Goal: Information Seeking & Learning: Check status

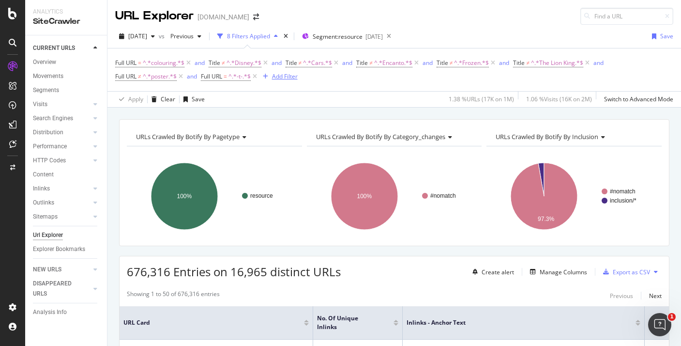
click at [284, 76] on div "Add Filter" at bounding box center [285, 76] width 26 height 8
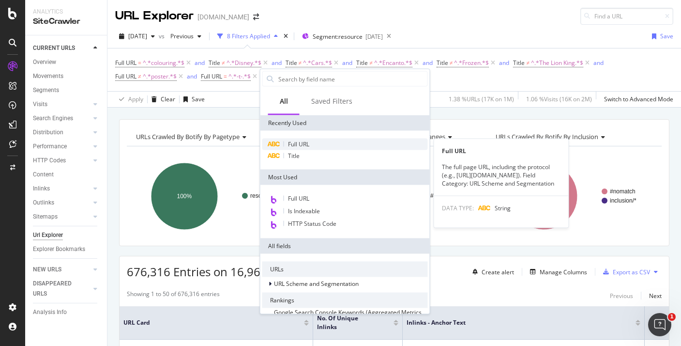
click at [290, 148] on span "Full URL" at bounding box center [298, 144] width 21 height 8
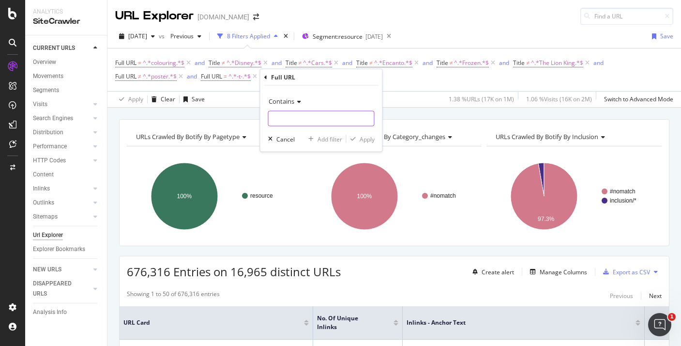
click at [293, 113] on input "text" at bounding box center [322, 118] width 106 height 15
click at [293, 100] on span "Contains" at bounding box center [282, 101] width 26 height 9
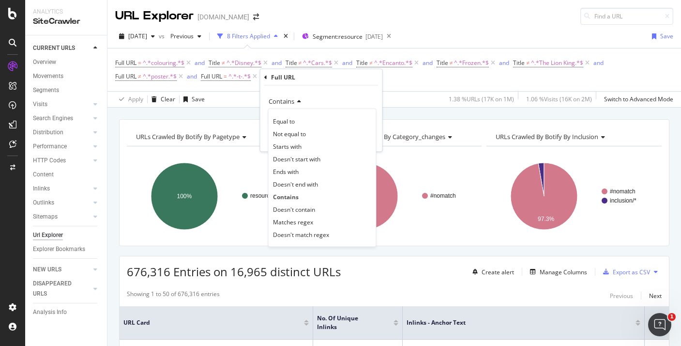
click at [295, 100] on icon at bounding box center [297, 102] width 7 height 6
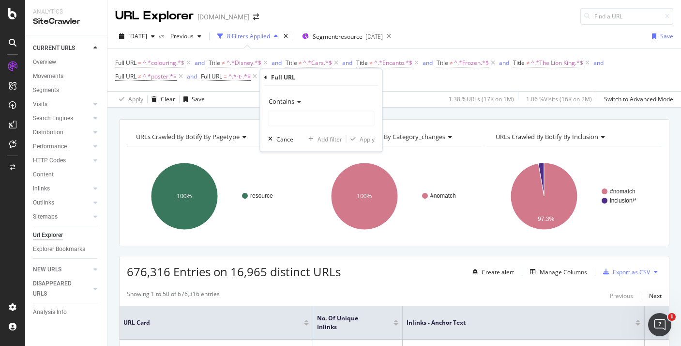
click at [293, 100] on span "Contains" at bounding box center [282, 101] width 26 height 9
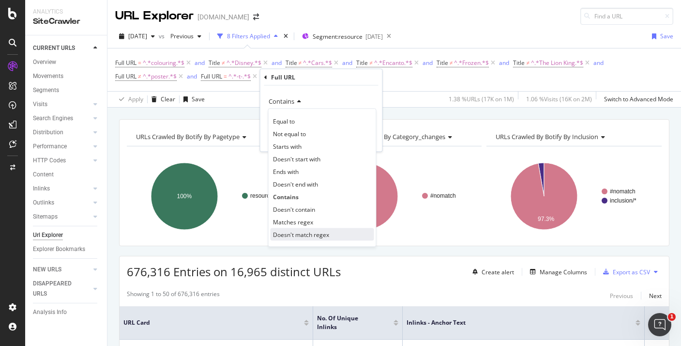
click at [325, 234] on span "Doesn't match regex" at bounding box center [301, 234] width 56 height 8
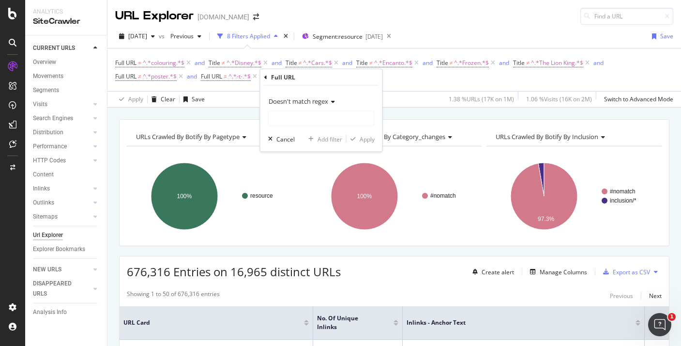
click at [299, 100] on span "Doesn't match regex" at bounding box center [299, 101] width 60 height 9
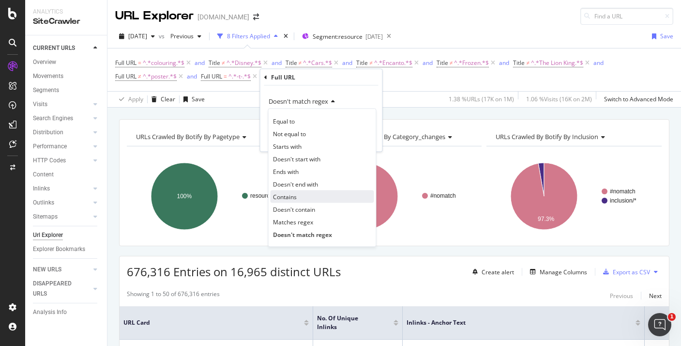
click at [309, 196] on div "Contains" at bounding box center [323, 196] width 104 height 13
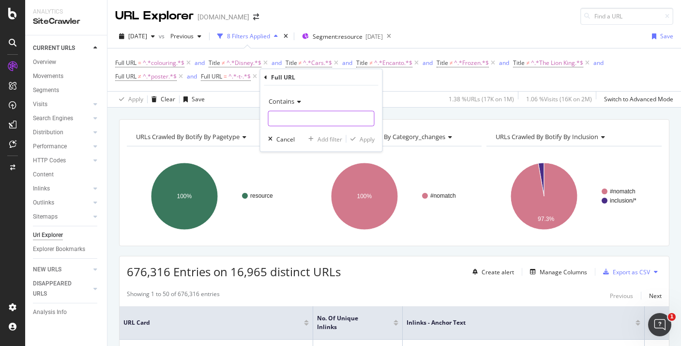
click at [298, 121] on input "text" at bounding box center [322, 118] width 106 height 15
type input ","
click at [380, 137] on div "Contains , Cancel Add filter Apply" at bounding box center [321, 119] width 122 height 66
click at [374, 137] on div "Apply" at bounding box center [367, 139] width 15 height 8
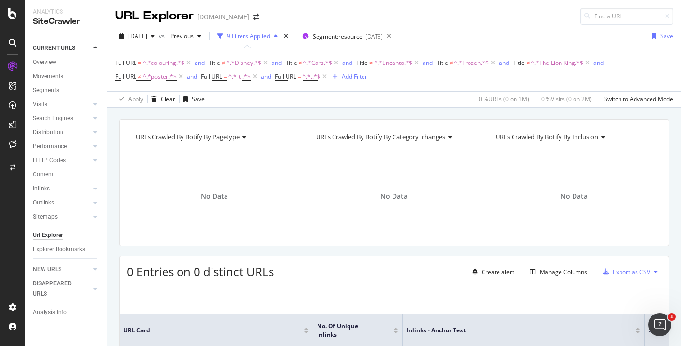
scroll to position [86, 0]
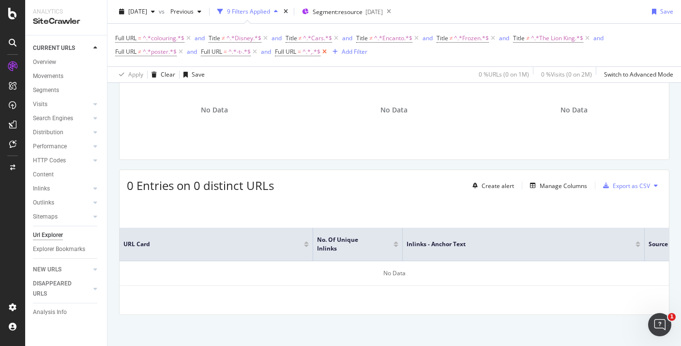
click at [327, 54] on icon at bounding box center [325, 52] width 8 height 10
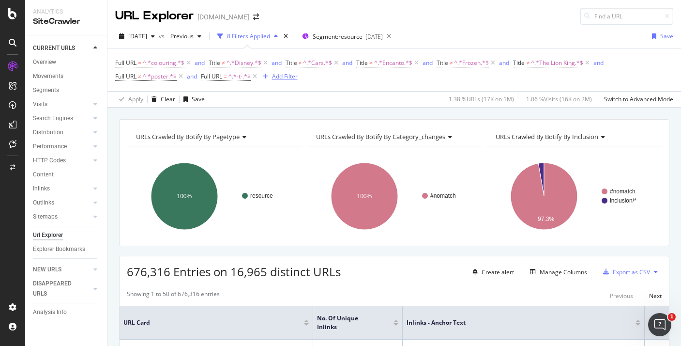
click at [280, 78] on div "Add Filter" at bounding box center [285, 76] width 26 height 8
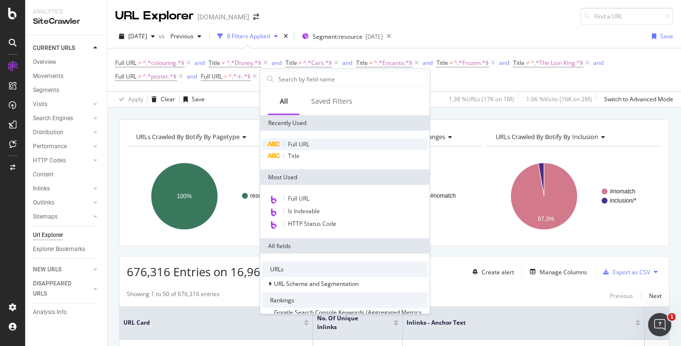
click at [315, 145] on div "Full URL" at bounding box center [345, 144] width 166 height 12
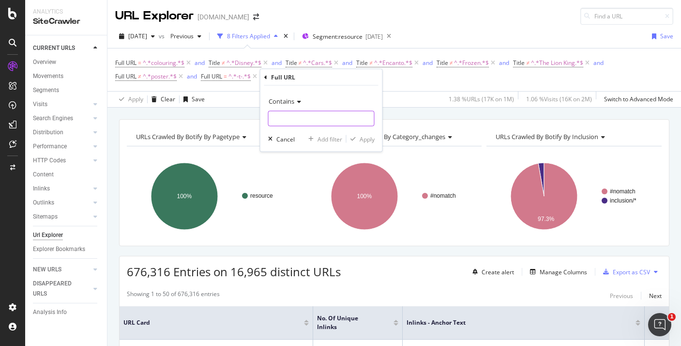
click at [280, 112] on input "text" at bounding box center [322, 118] width 106 height 15
click at [280, 105] on span "Contains" at bounding box center [282, 101] width 26 height 9
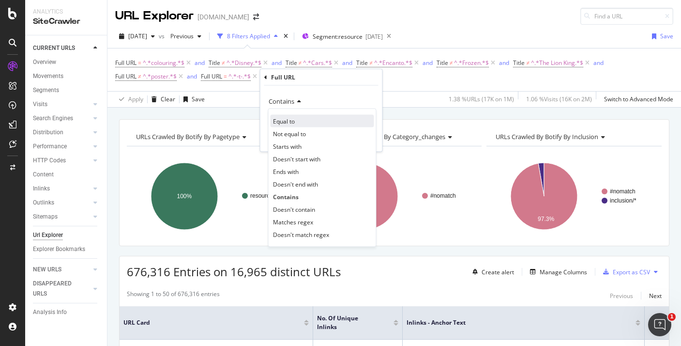
click at [296, 121] on div "Equal to" at bounding box center [323, 121] width 104 height 13
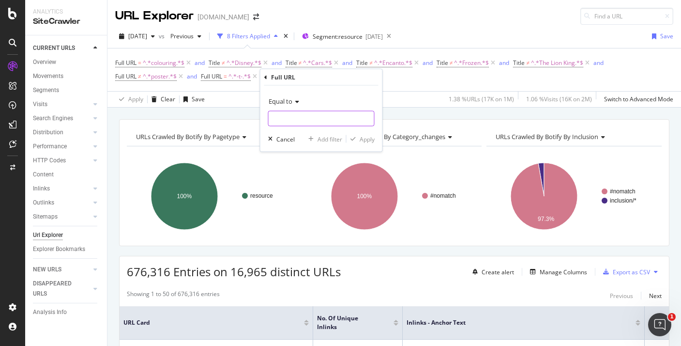
click at [296, 121] on input "text" at bounding box center [322, 118] width 106 height 15
paste input "https://www.twinkl.co.uk/resource/winged-bells-flying-over-a-town-egg-colouring…"
type input "https://www.twinkl.co.uk/resource/winged-bells-flying-over-a-town-egg-colouring…"
click at [358, 141] on div "button" at bounding box center [353, 139] width 13 height 6
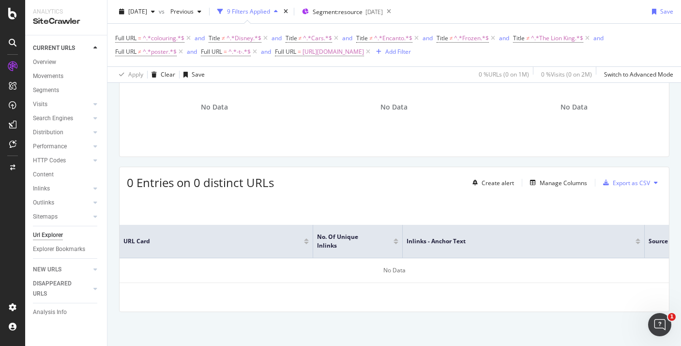
scroll to position [79, 0]
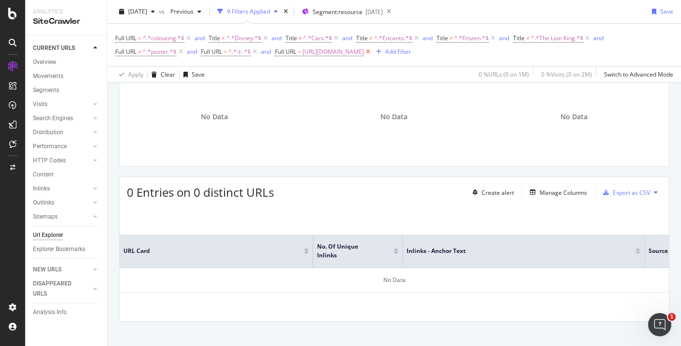
click at [372, 52] on icon at bounding box center [368, 52] width 8 height 10
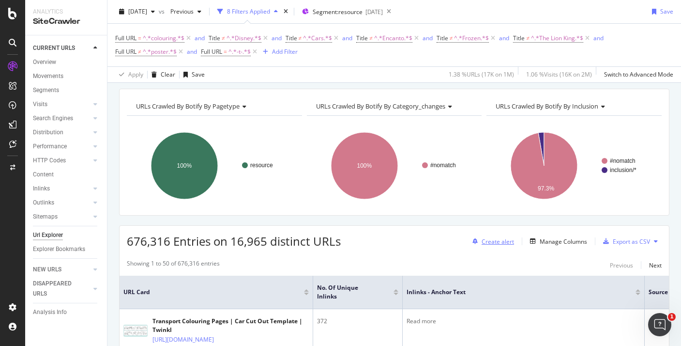
scroll to position [42, 0]
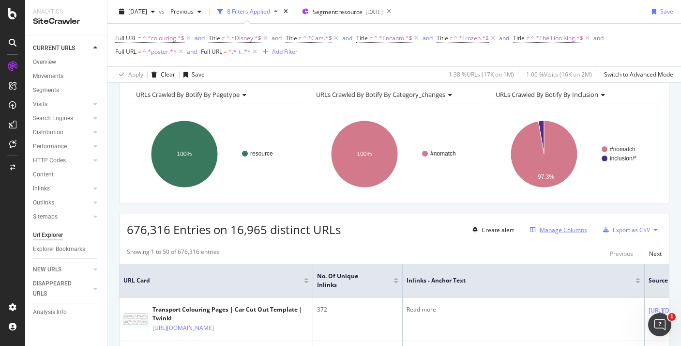
click at [550, 230] on div "Manage Columns" at bounding box center [563, 230] width 47 height 8
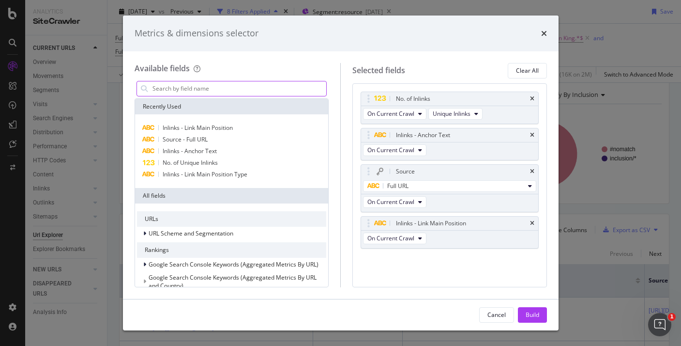
click at [233, 89] on input "modal" at bounding box center [239, 88] width 175 height 15
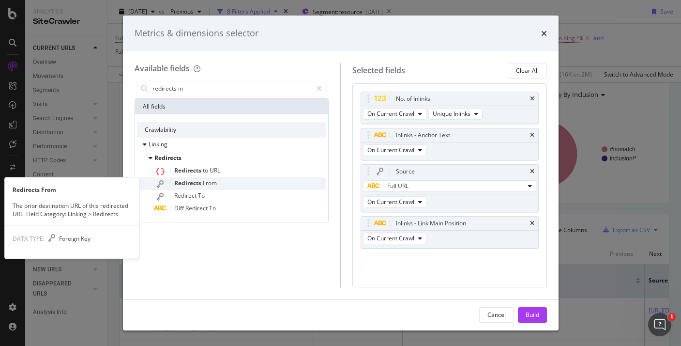
type input "redirects in"
click at [223, 186] on div "Redirects From" at bounding box center [240, 183] width 172 height 13
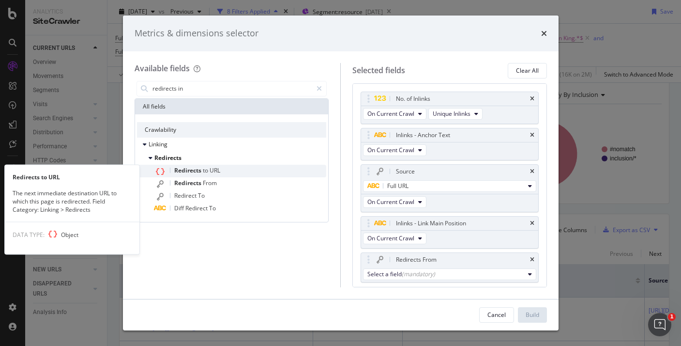
click at [228, 172] on div "Redirects to URL" at bounding box center [240, 171] width 172 height 13
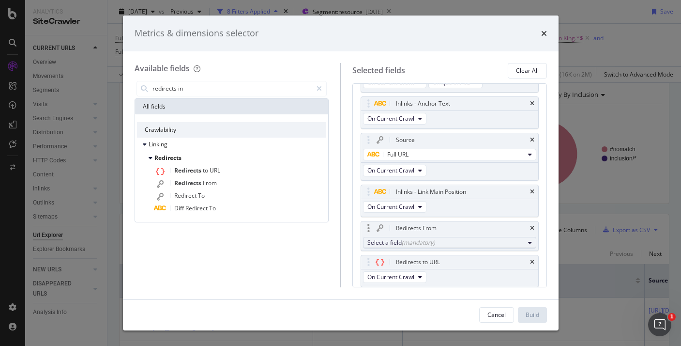
click at [413, 238] on div "(mandatory)" at bounding box center [418, 242] width 33 height 8
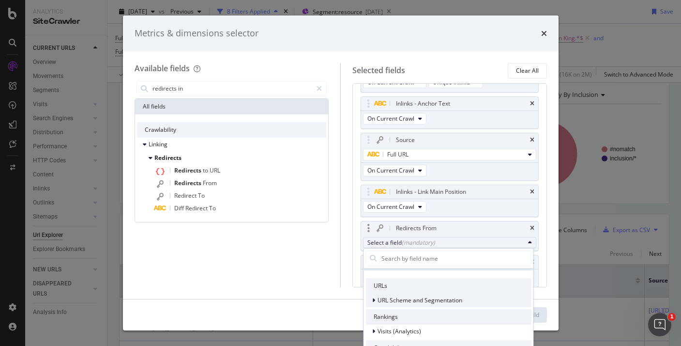
click at [401, 302] on span "URL Scheme and Segmentation" at bounding box center [419, 300] width 85 height 8
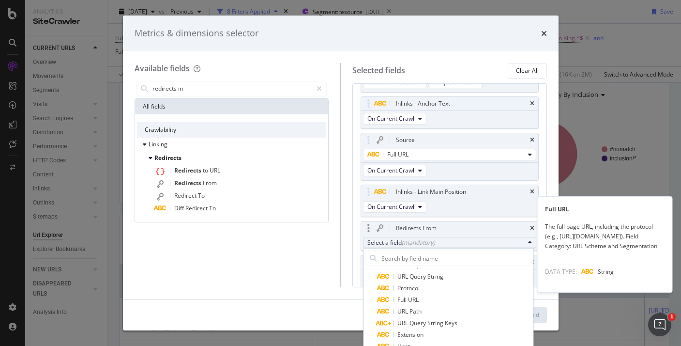
scroll to position [244, 0]
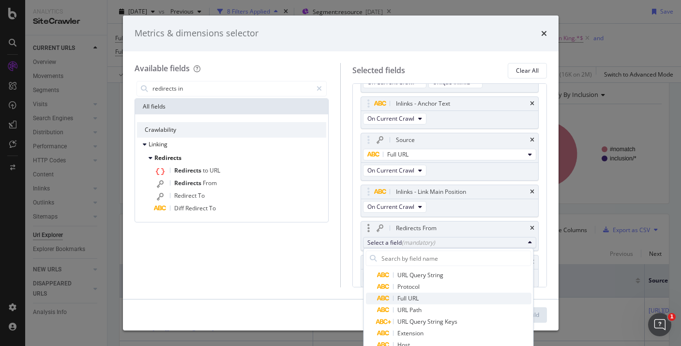
click at [422, 299] on span "Full URL" at bounding box center [454, 298] width 154 height 12
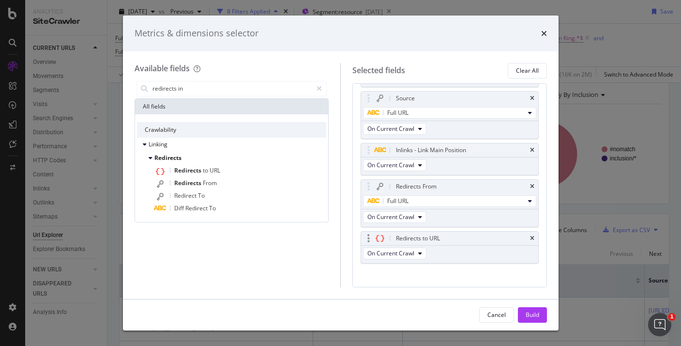
scroll to position [82, 0]
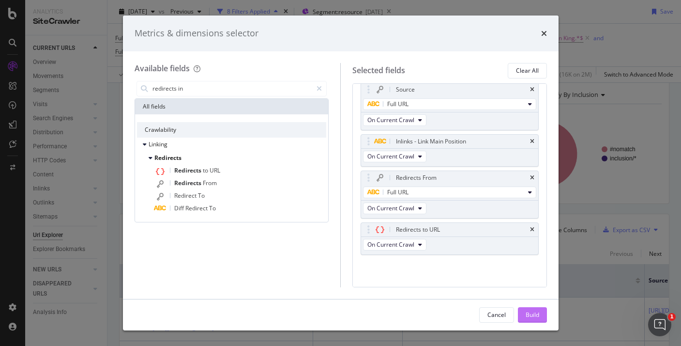
click at [523, 317] on button "Build" at bounding box center [532, 314] width 29 height 15
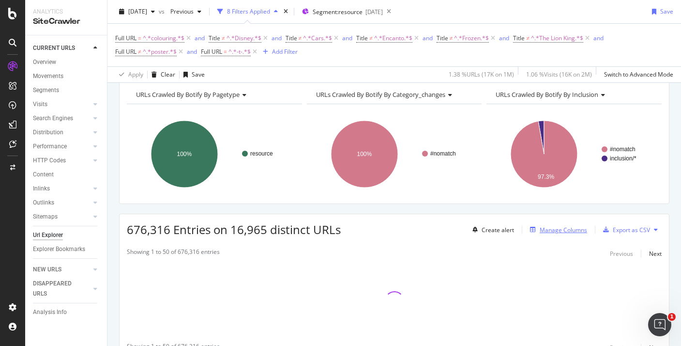
click at [563, 227] on div "Manage Columns" at bounding box center [563, 230] width 47 height 8
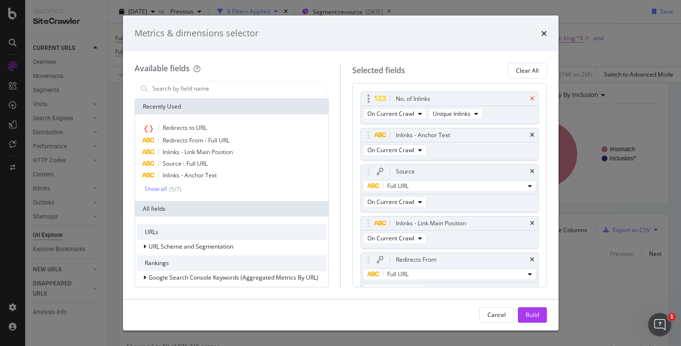
click at [534, 97] on icon "times" at bounding box center [532, 99] width 4 height 6
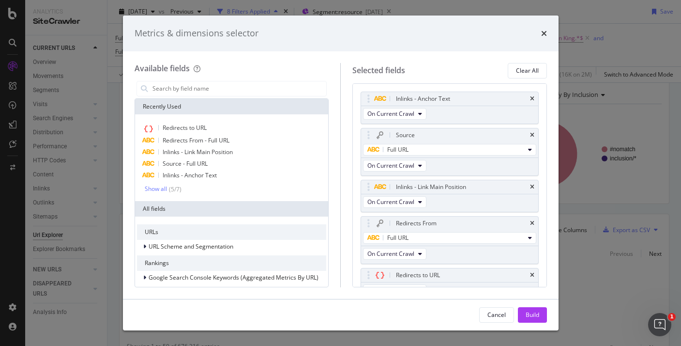
click at [534, 97] on icon "times" at bounding box center [532, 99] width 4 height 6
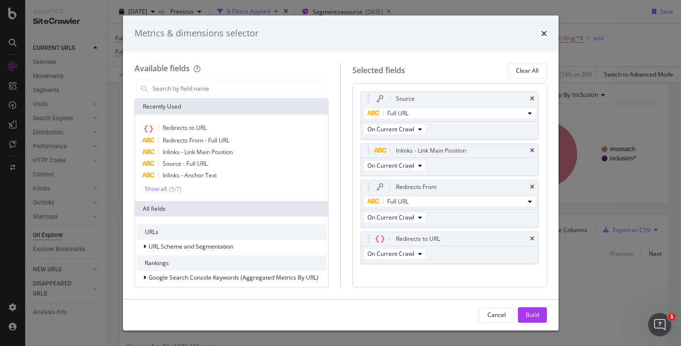
click at [534, 97] on icon "times" at bounding box center [532, 99] width 4 height 6
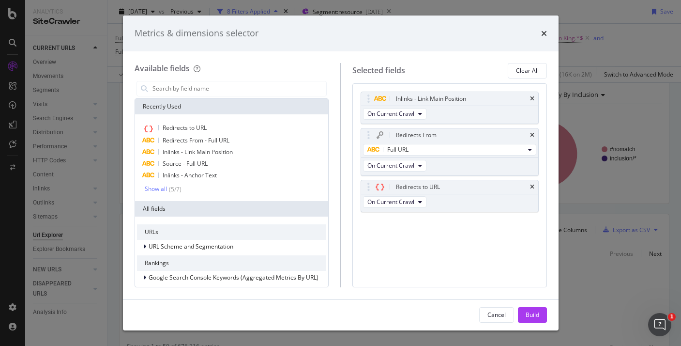
click at [534, 97] on icon "times" at bounding box center [532, 99] width 4 height 6
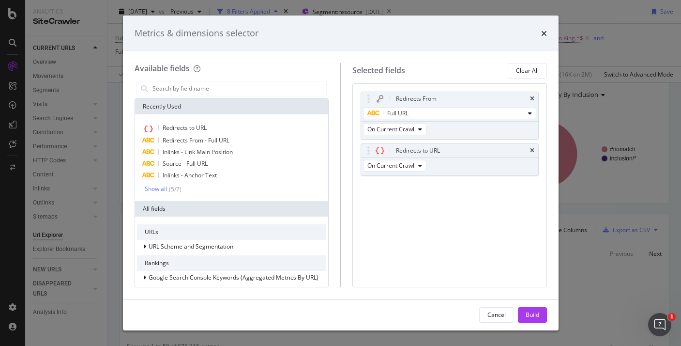
click at [534, 97] on icon "times" at bounding box center [532, 99] width 4 height 6
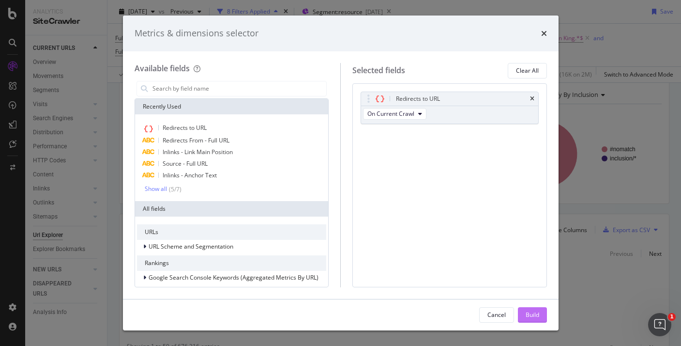
click at [534, 316] on div "Build" at bounding box center [533, 314] width 14 height 8
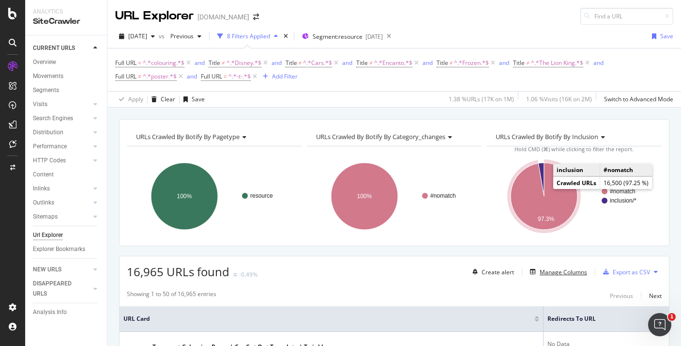
scroll to position [74, 0]
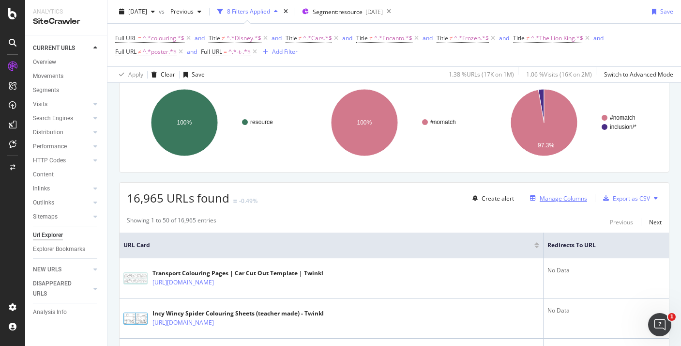
click at [565, 198] on div "Manage Columns" at bounding box center [563, 198] width 47 height 8
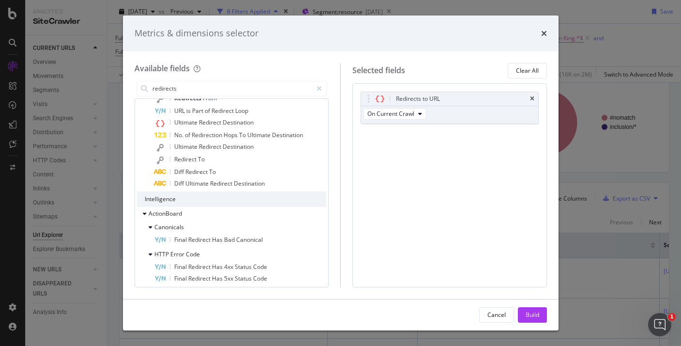
scroll to position [0, 0]
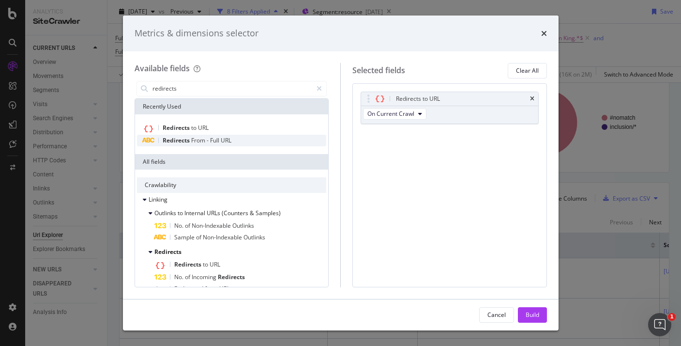
type input "redirects"
click at [252, 143] on div "Redirects From - Full URL" at bounding box center [232, 141] width 190 height 12
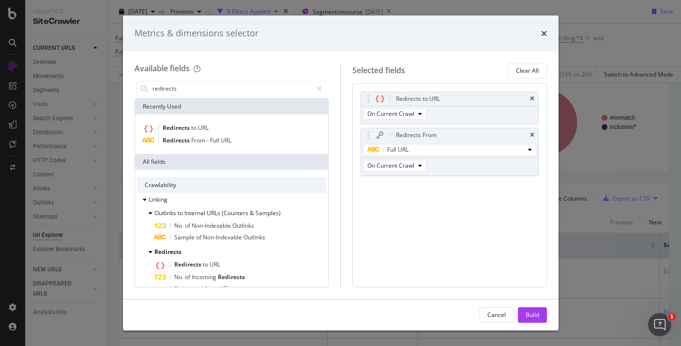
click at [533, 306] on div "Cancel Build" at bounding box center [341, 314] width 436 height 31
click at [533, 313] on div "Build" at bounding box center [533, 314] width 14 height 8
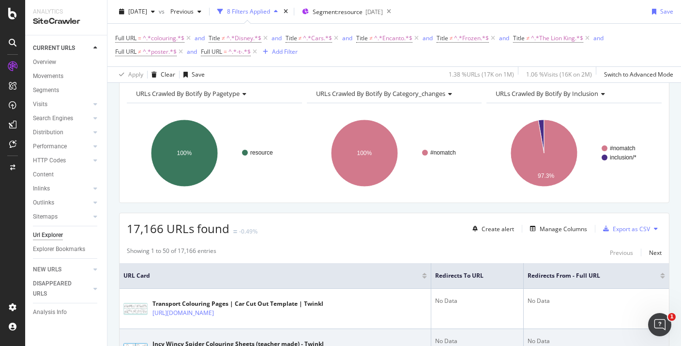
scroll to position [111, 0]
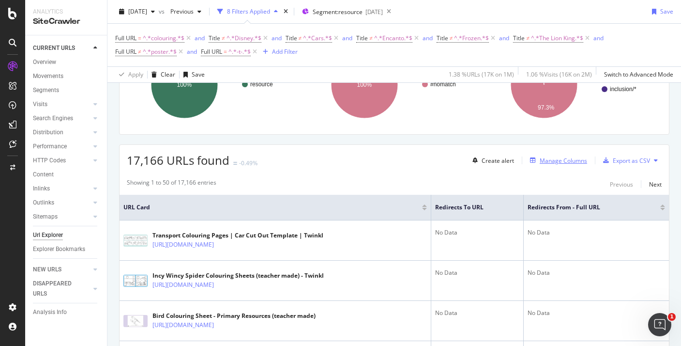
click at [568, 161] on div "Manage Columns" at bounding box center [563, 160] width 47 height 8
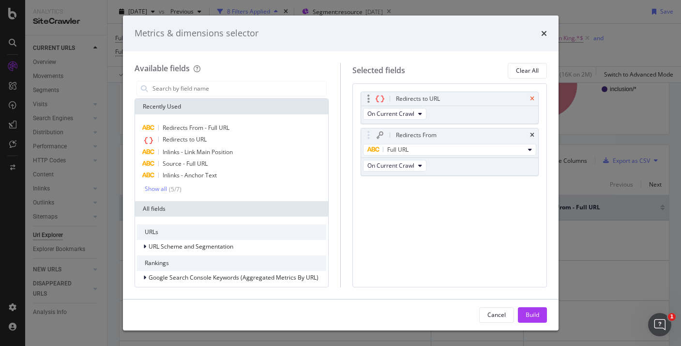
click at [534, 97] on icon "times" at bounding box center [532, 99] width 4 height 6
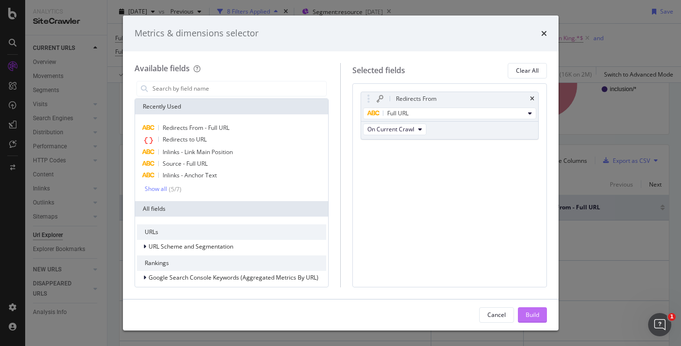
click at [529, 309] on div "Build" at bounding box center [533, 314] width 14 height 15
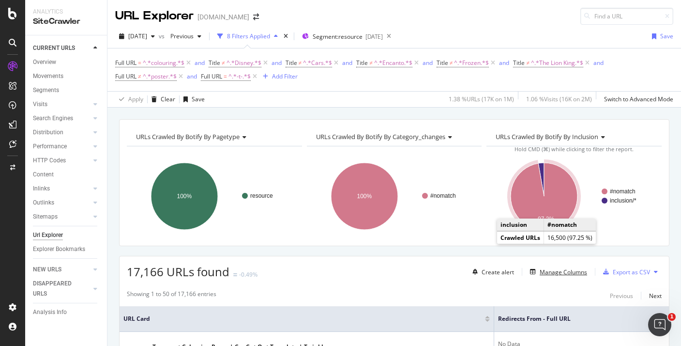
scroll to position [98, 0]
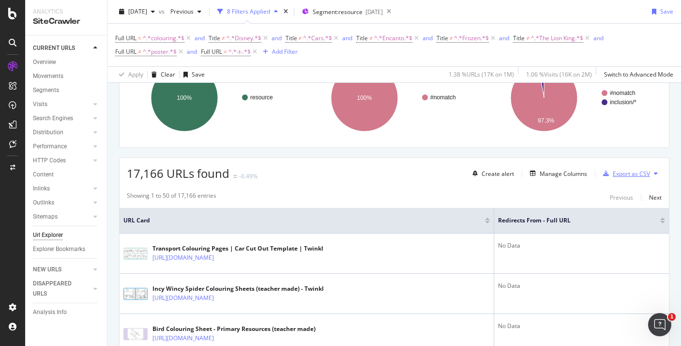
click at [628, 173] on div "Export as CSV" at bounding box center [631, 173] width 37 height 8
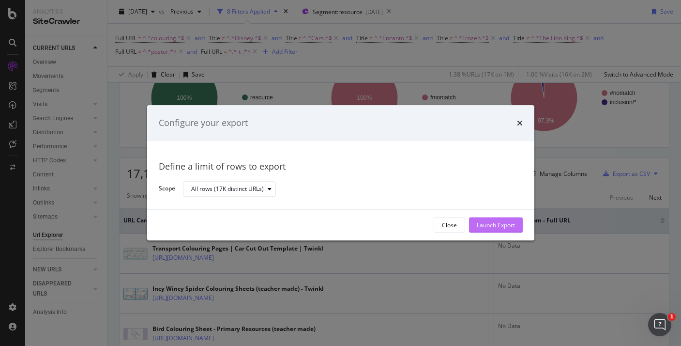
click at [519, 228] on button "Launch Export" at bounding box center [496, 224] width 54 height 15
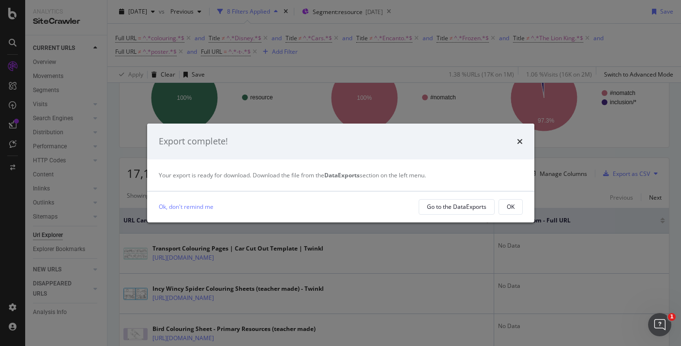
click at [475, 197] on div "Ok, don't remind me Go to the DataExports OK" at bounding box center [340, 206] width 387 height 31
click at [476, 206] on div "Go to the DataExports" at bounding box center [457, 206] width 60 height 8
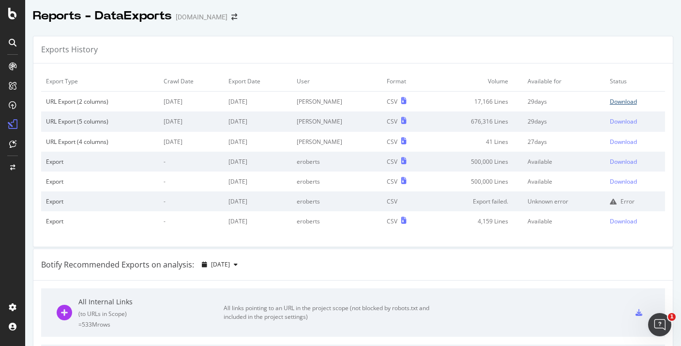
click at [620, 100] on div "Download" at bounding box center [623, 101] width 27 height 8
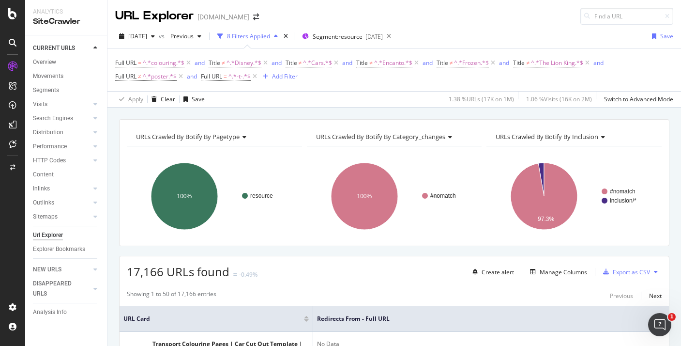
click at [544, 265] on div "Create alert Manage Columns Export as CSV" at bounding box center [565, 271] width 193 height 16
click at [551, 275] on div "Manage Columns" at bounding box center [563, 272] width 47 height 8
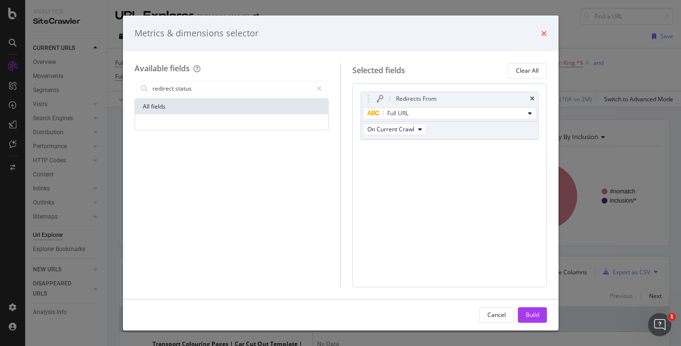
type input "redirect status"
click at [541, 33] on icon "times" at bounding box center [544, 34] width 6 height 8
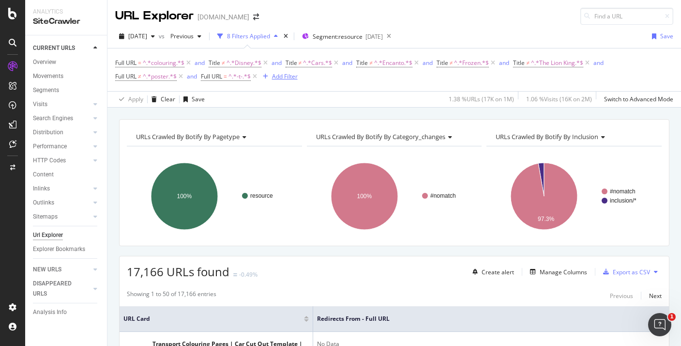
click at [291, 79] on div "Add Filter" at bounding box center [285, 76] width 26 height 8
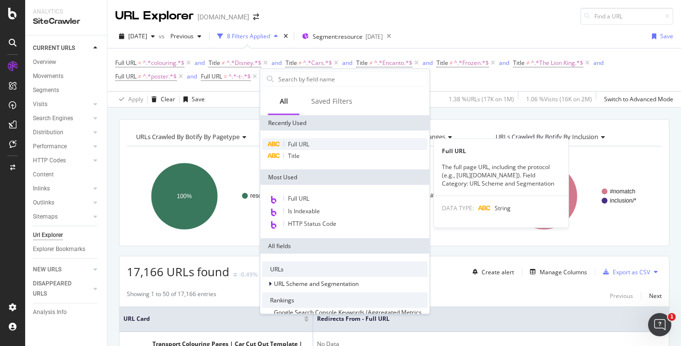
click at [295, 143] on span "Full URL" at bounding box center [298, 144] width 21 height 8
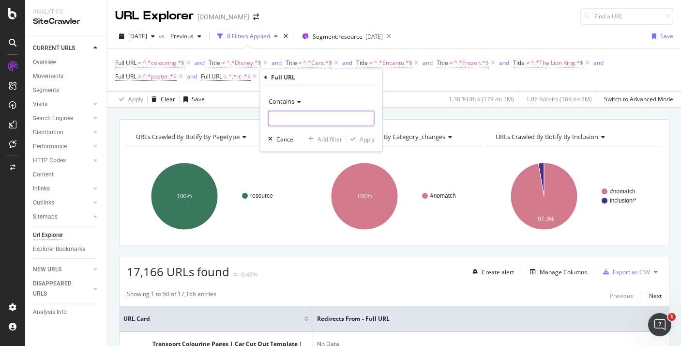
click at [296, 116] on input "text" at bounding box center [322, 118] width 106 height 15
click at [295, 104] on icon at bounding box center [297, 102] width 7 height 6
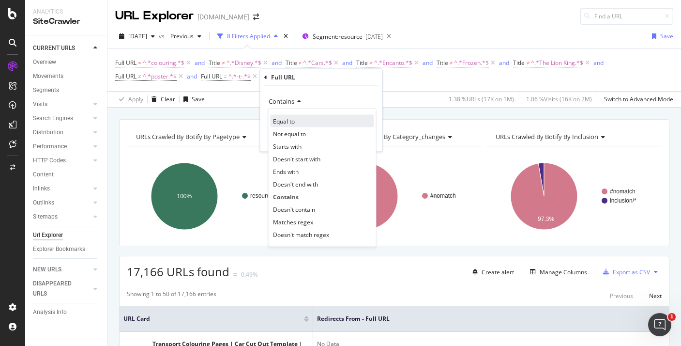
click at [302, 126] on div "Equal to" at bounding box center [323, 121] width 104 height 13
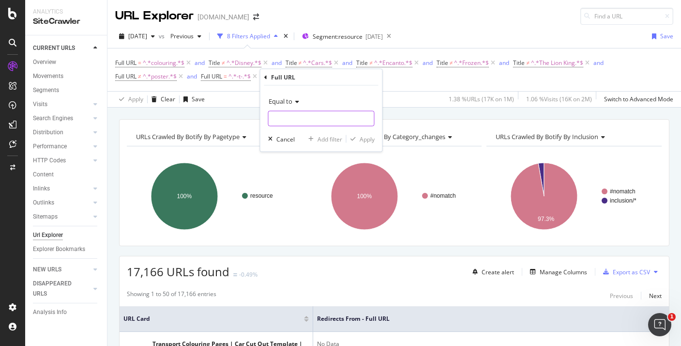
click at [294, 125] on input "text" at bounding box center [322, 118] width 106 height 15
paste input "[URL][DOMAIN_NAME]"
type input "[URL][DOMAIN_NAME]"
click at [350, 138] on div "button" at bounding box center [353, 139] width 13 height 6
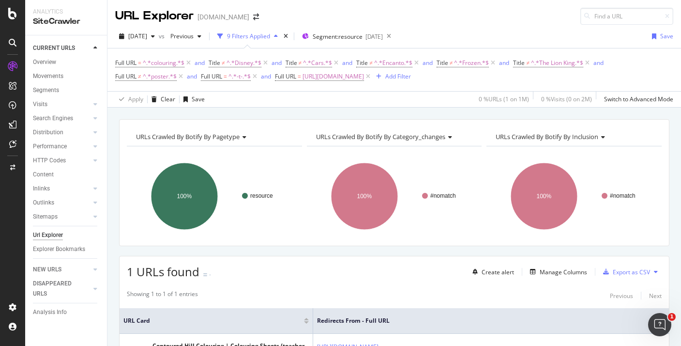
scroll to position [95, 0]
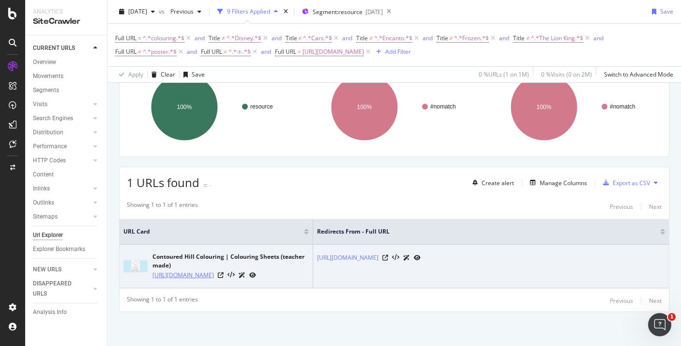
click at [214, 270] on link "[URL][DOMAIN_NAME]" at bounding box center [183, 275] width 61 height 10
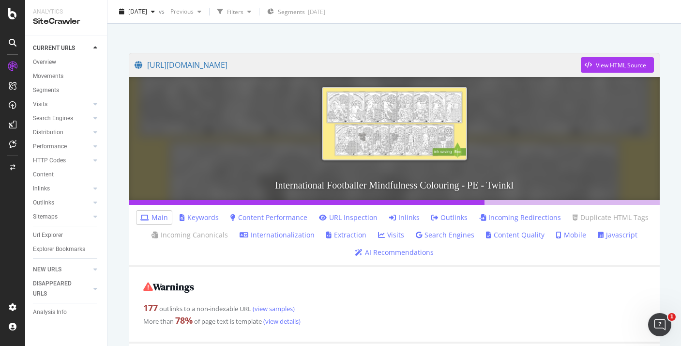
scroll to position [90, 0]
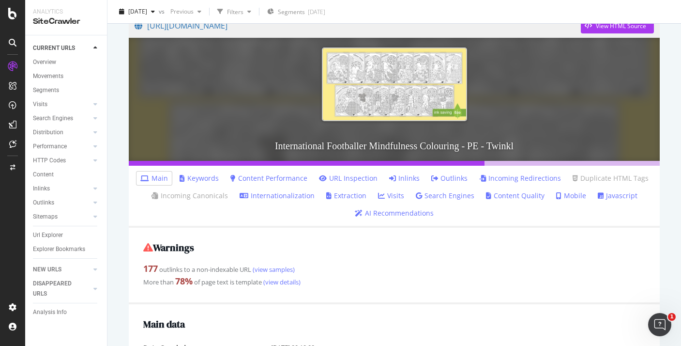
click at [482, 180] on icon at bounding box center [482, 178] width 7 height 7
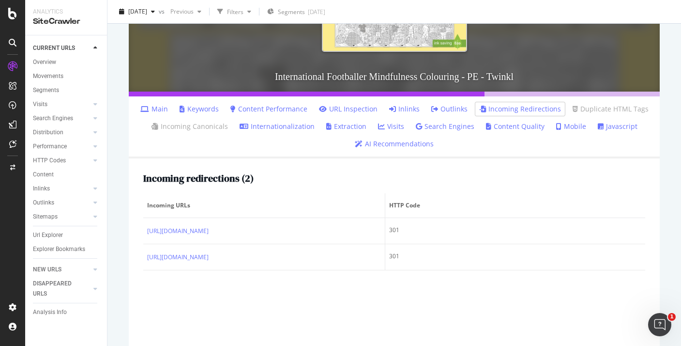
scroll to position [218, 0]
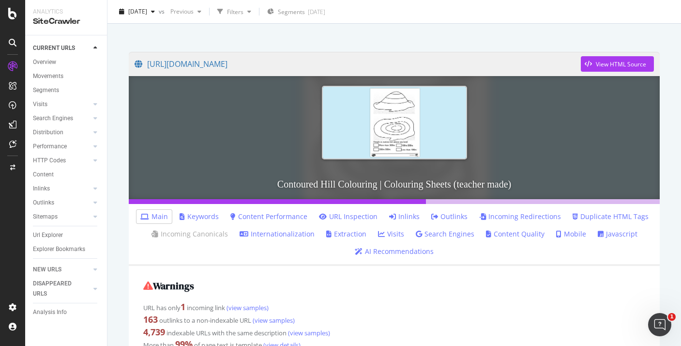
scroll to position [128, 0]
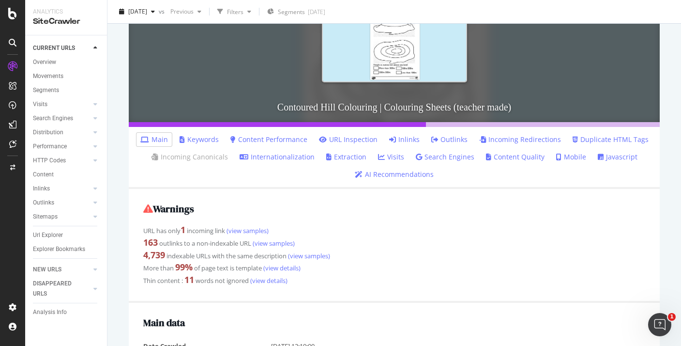
click at [503, 142] on link "Incoming Redirections" at bounding box center [520, 140] width 82 height 10
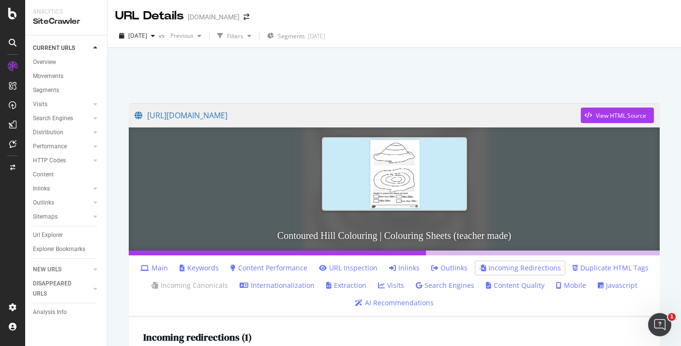
scroll to position [166, 0]
